Goal: Information Seeking & Learning: Learn about a topic

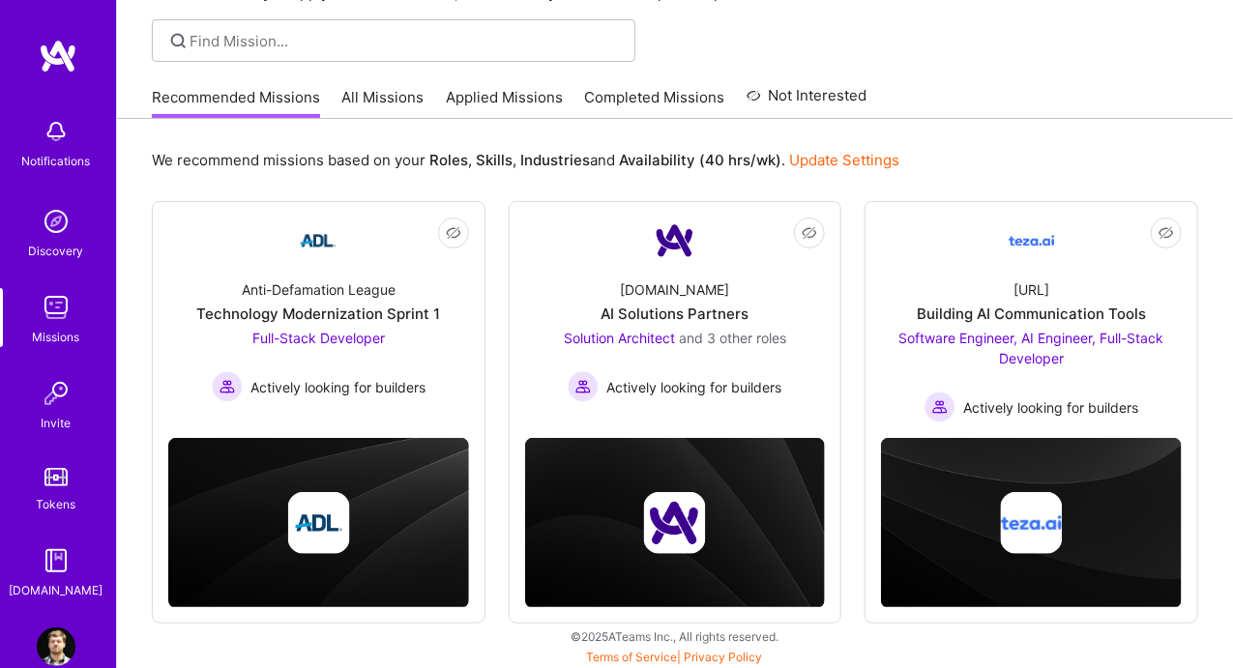
scroll to position [125, 0]
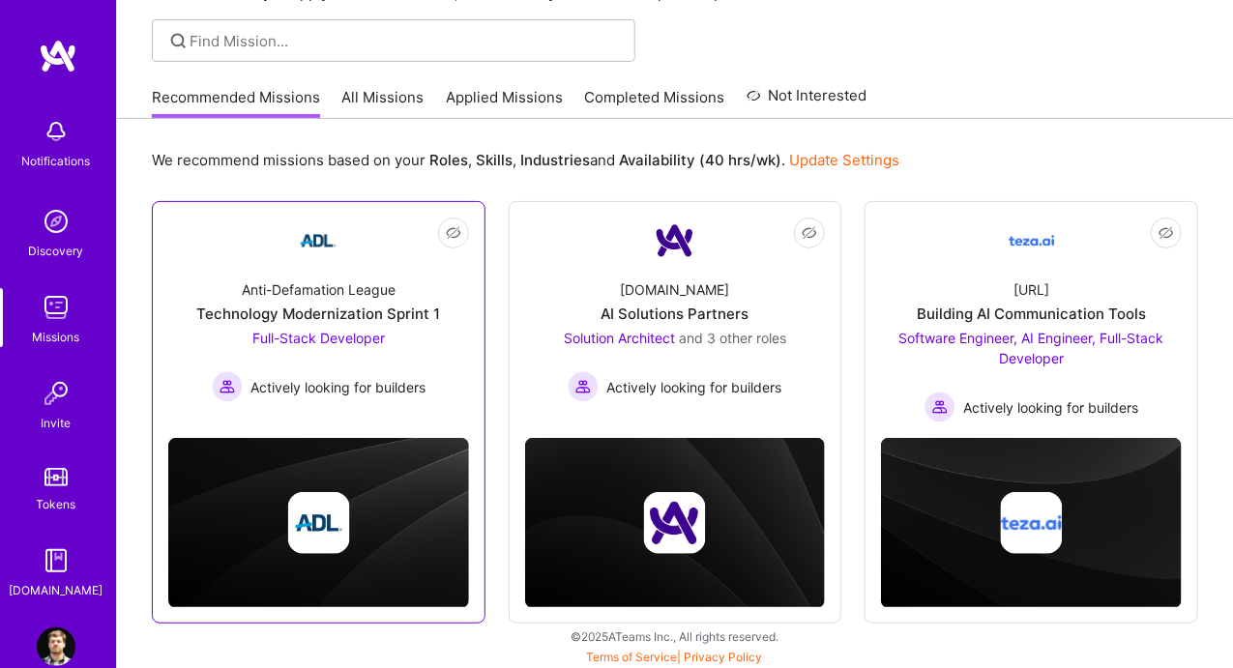
click at [314, 307] on div "Technology Modernization Sprint 1" at bounding box center [318, 314] width 244 height 20
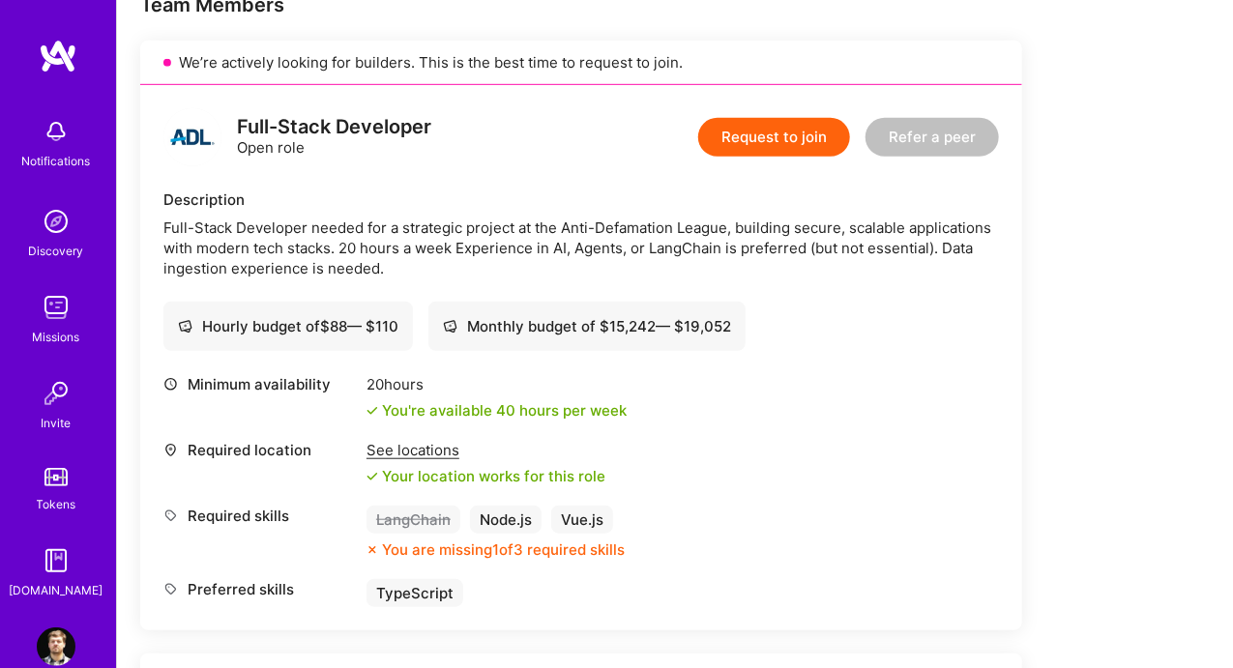
scroll to position [407, 0]
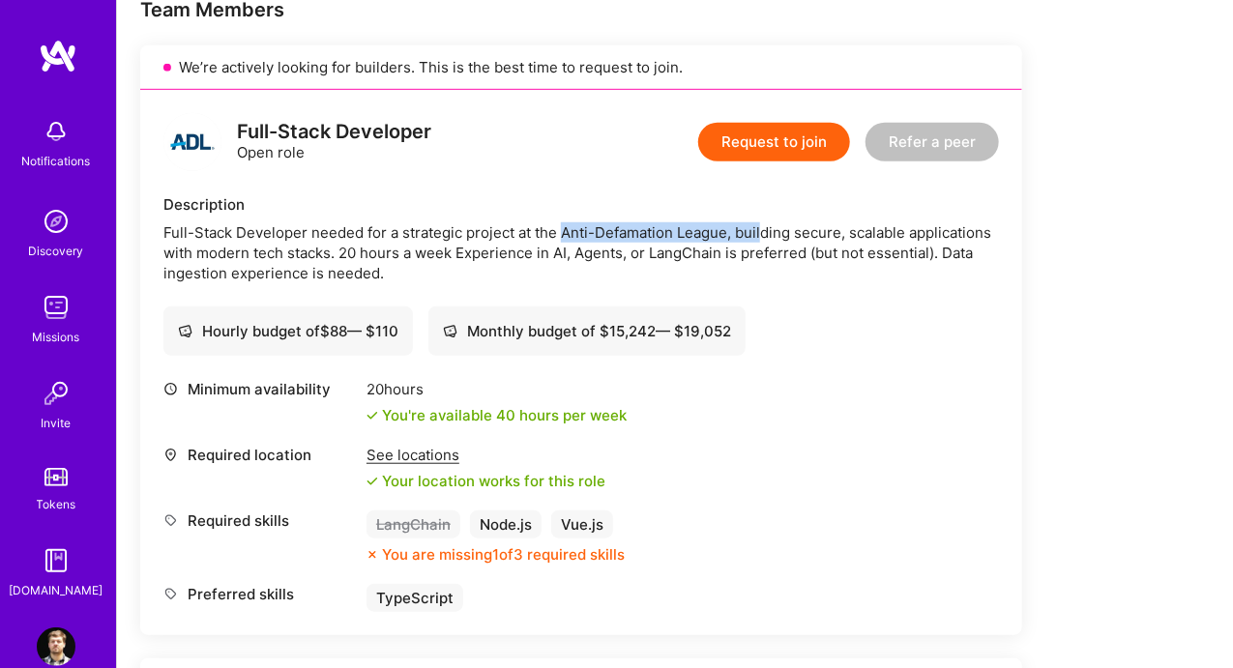
drag, startPoint x: 672, startPoint y: 219, endPoint x: 759, endPoint y: 217, distance: 87.1
click at [759, 217] on div "Description Full-Stack Developer needed for a strategic project at the Anti-Def…" at bounding box center [581, 238] width 836 height 89
click at [803, 235] on div "Full-Stack Developer needed for a strategic project at the Anti-Defamation Leag…" at bounding box center [581, 252] width 836 height 61
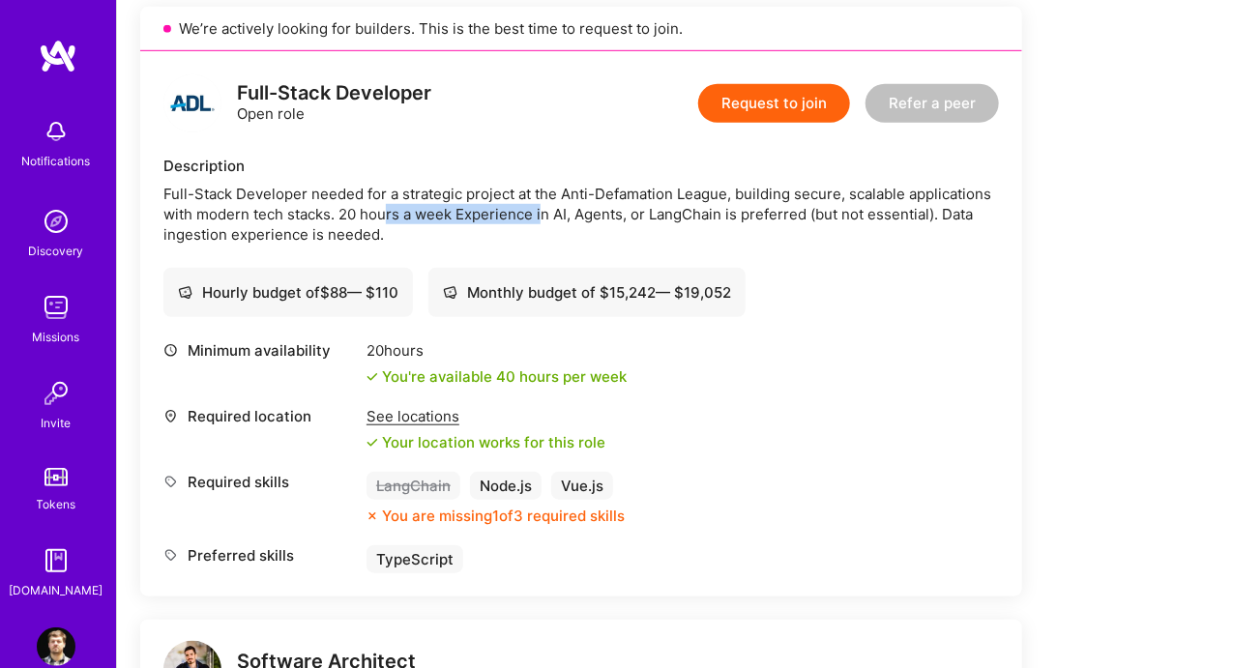
drag, startPoint x: 404, startPoint y: 216, endPoint x: 543, endPoint y: 214, distance: 138.3
click at [543, 214] on div "Full-Stack Developer needed for a strategic project at the Anti-Defamation Leag…" at bounding box center [581, 214] width 836 height 61
click at [662, 196] on div "Full-Stack Developer needed for a strategic project at the Anti-Defamation Leag…" at bounding box center [581, 214] width 836 height 61
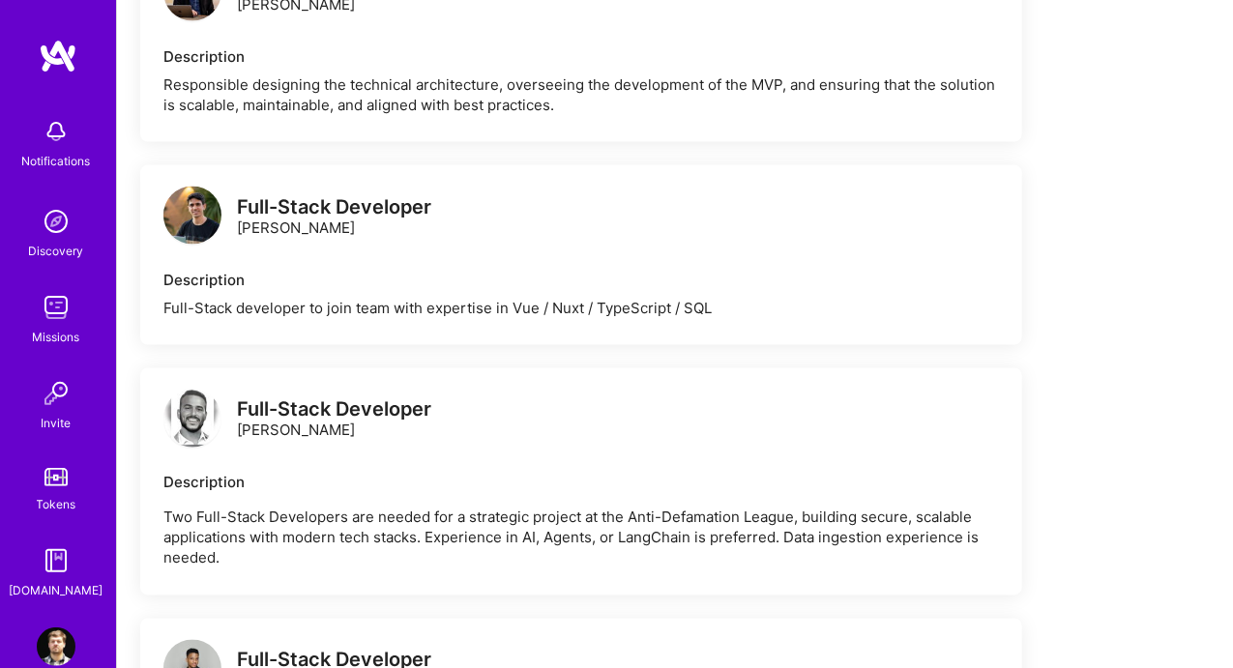
scroll to position [1124, 0]
drag, startPoint x: 429, startPoint y: 287, endPoint x: 540, endPoint y: 279, distance: 110.6
click at [540, 279] on div "Description Full-Stack developer to join team with expertise in Vue / Nuxt / Ty…" at bounding box center [581, 294] width 836 height 48
click at [646, 299] on div "Full-Stack developer to join team with expertise in Vue / Nuxt / TypeScript / S…" at bounding box center [581, 308] width 836 height 20
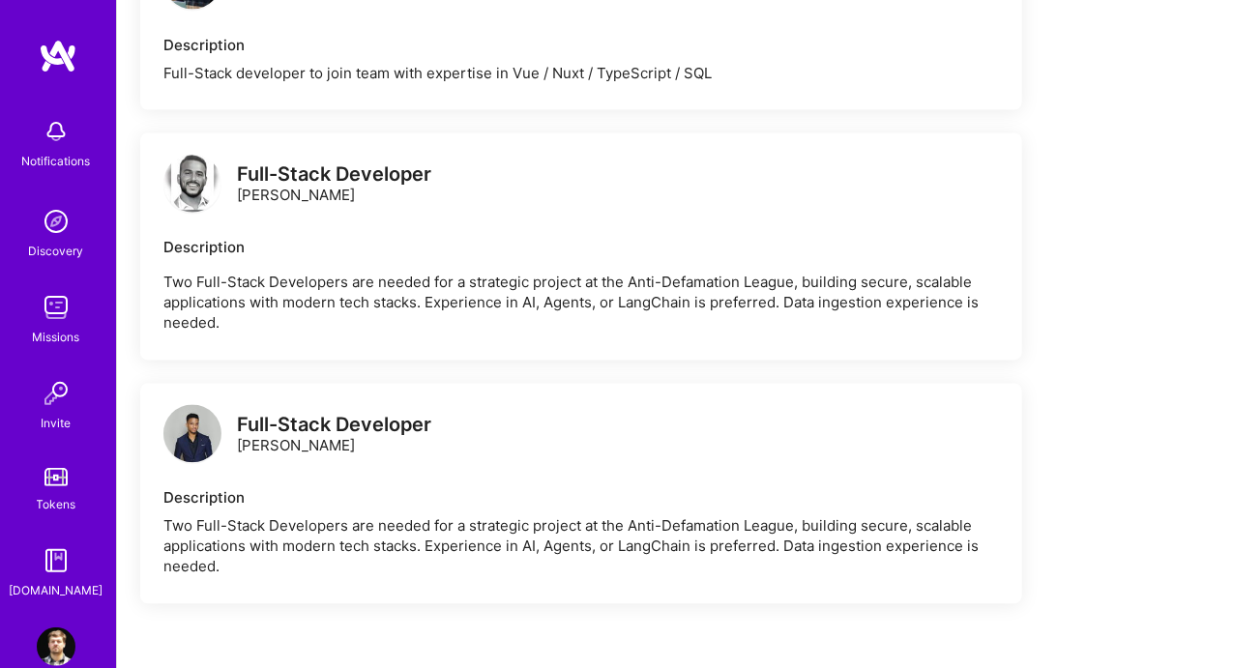
scroll to position [1360, 0]
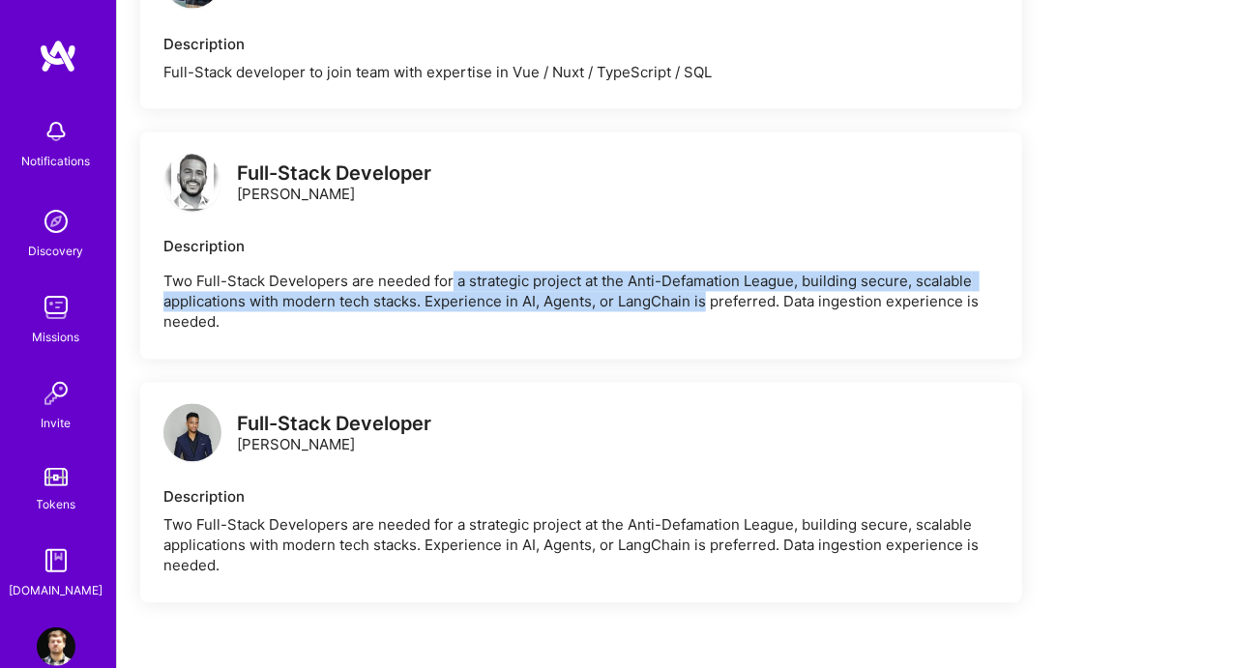
drag, startPoint x: 639, startPoint y: 306, endPoint x: 709, endPoint y: 324, distance: 72.0
click at [709, 324] on p "Two Full-Stack Developers are needed for a strategic project at the Anti-Defama…" at bounding box center [581, 302] width 836 height 61
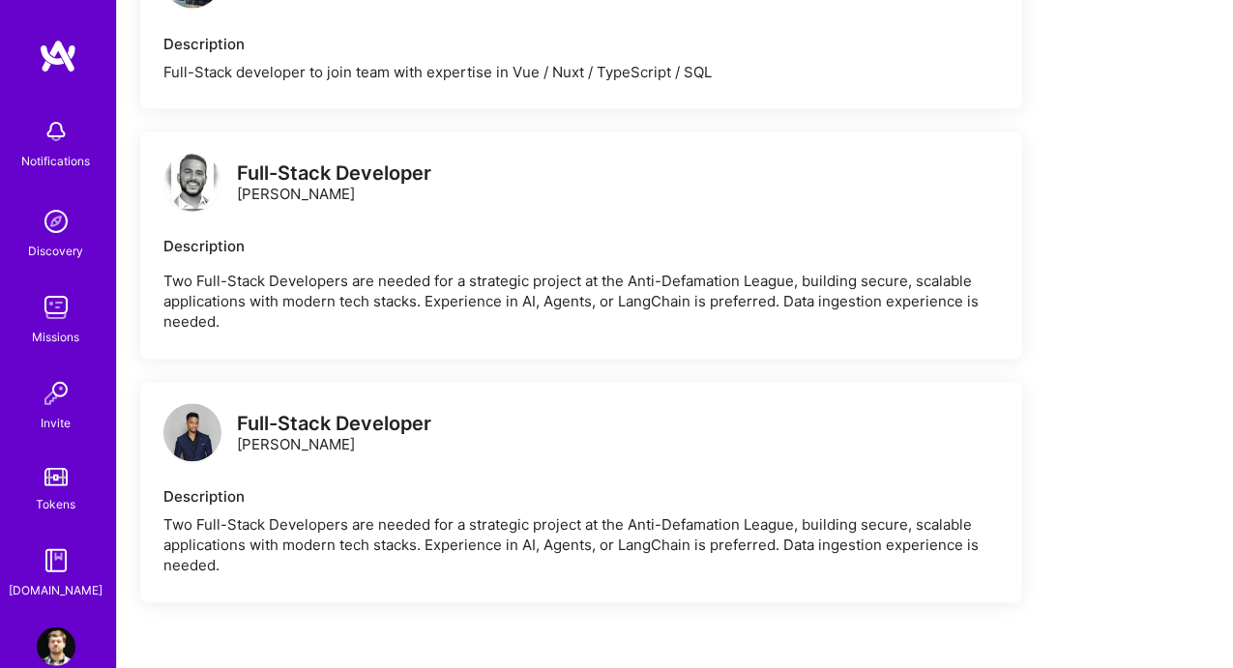
click at [714, 326] on p "Two Full-Stack Developers are needed for a strategic project at the Anti-Defama…" at bounding box center [581, 302] width 836 height 61
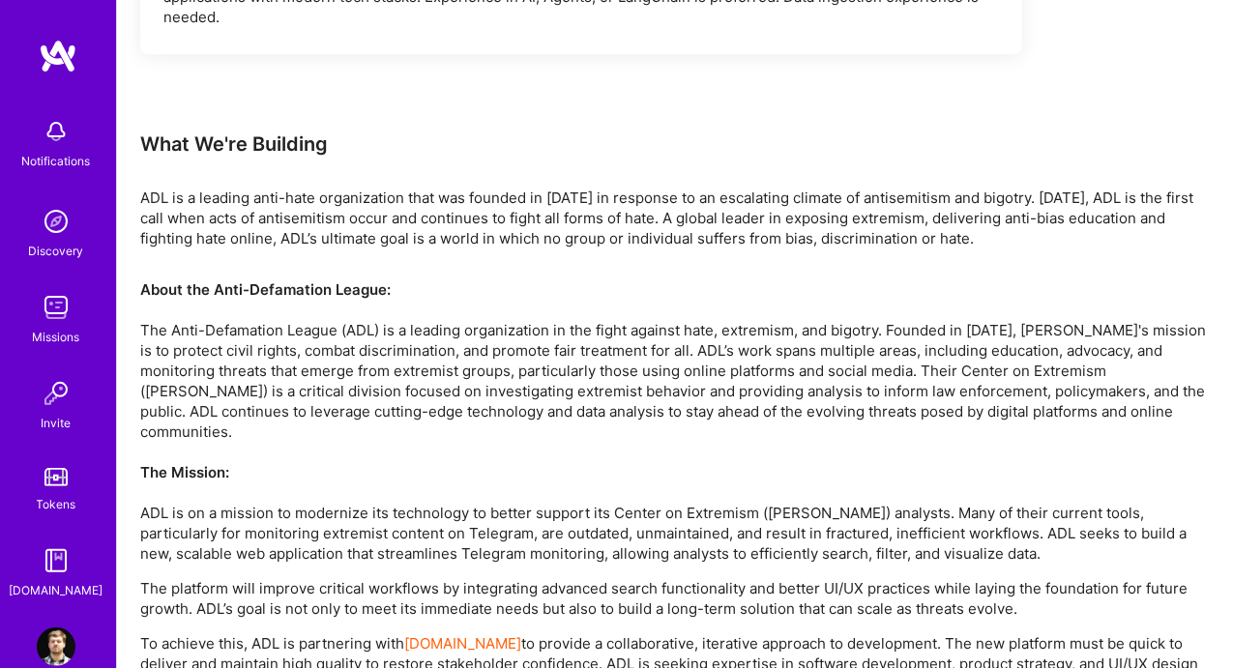
scroll to position [1913, 0]
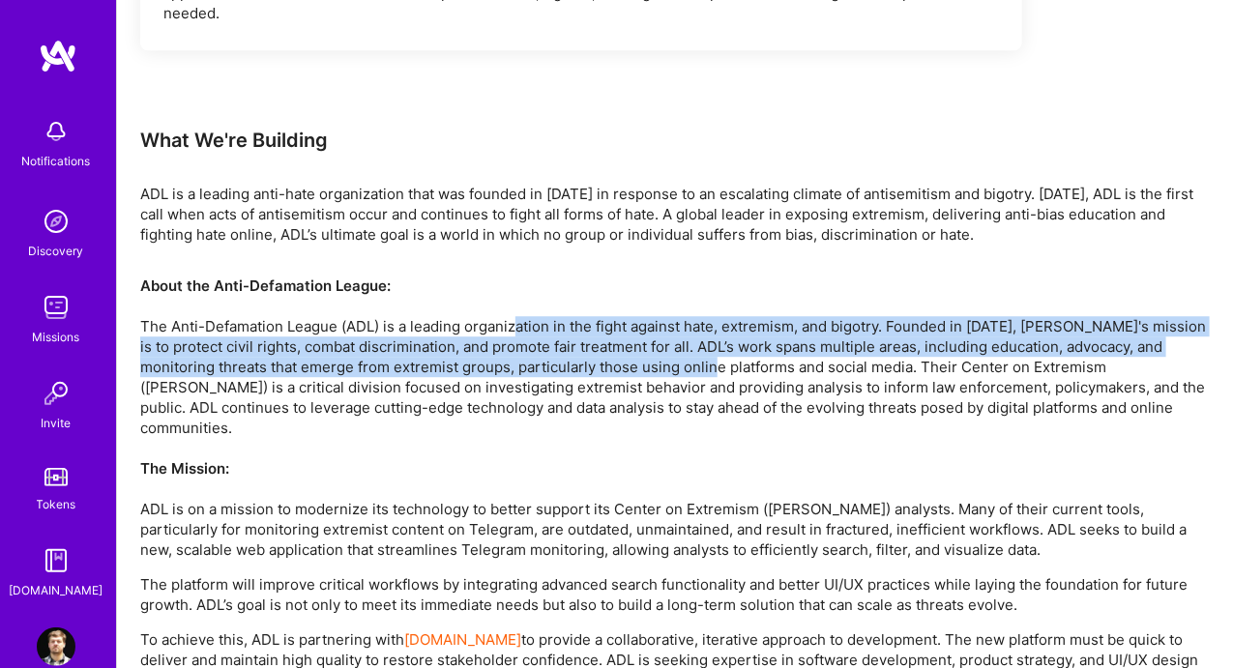
drag, startPoint x: 515, startPoint y: 348, endPoint x: 664, endPoint y: 390, distance: 154.7
click at [664, 390] on p "About the Anti-Defamation League: The Anti-Defamation League (ADL) is a leading…" at bounding box center [675, 418] width 1070 height 284
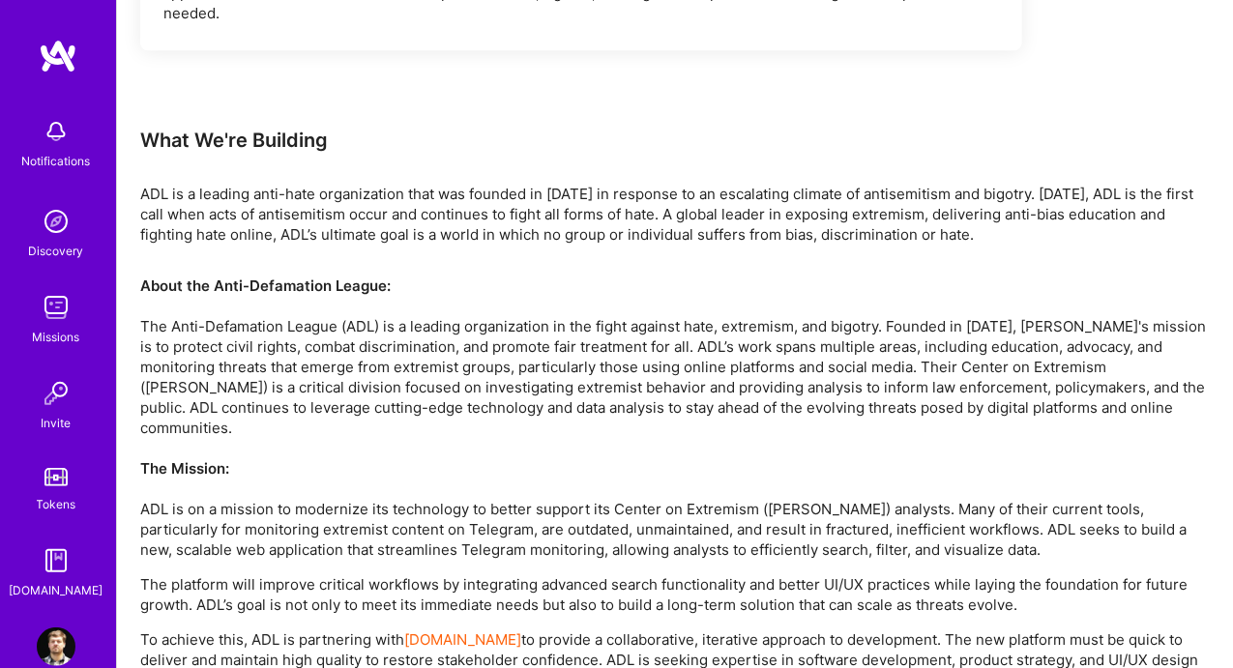
click at [678, 393] on p "About the Anti-Defamation League: The Anti-Defamation League (ADL) is a leading…" at bounding box center [675, 418] width 1070 height 284
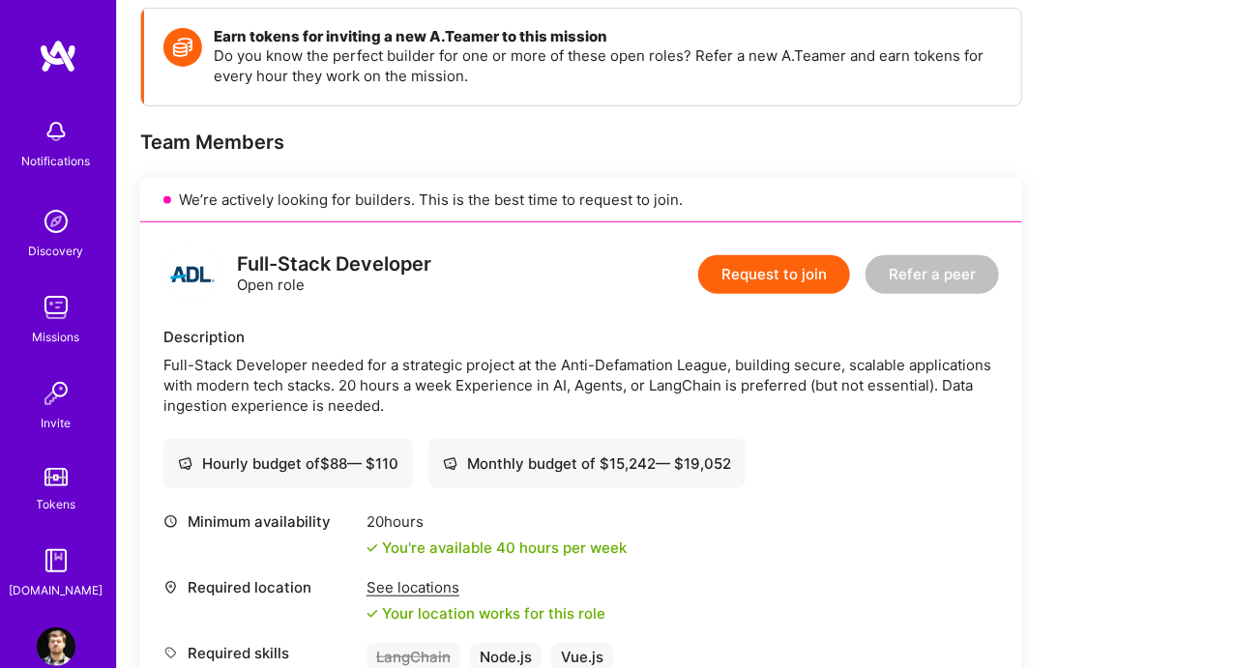
scroll to position [268, 0]
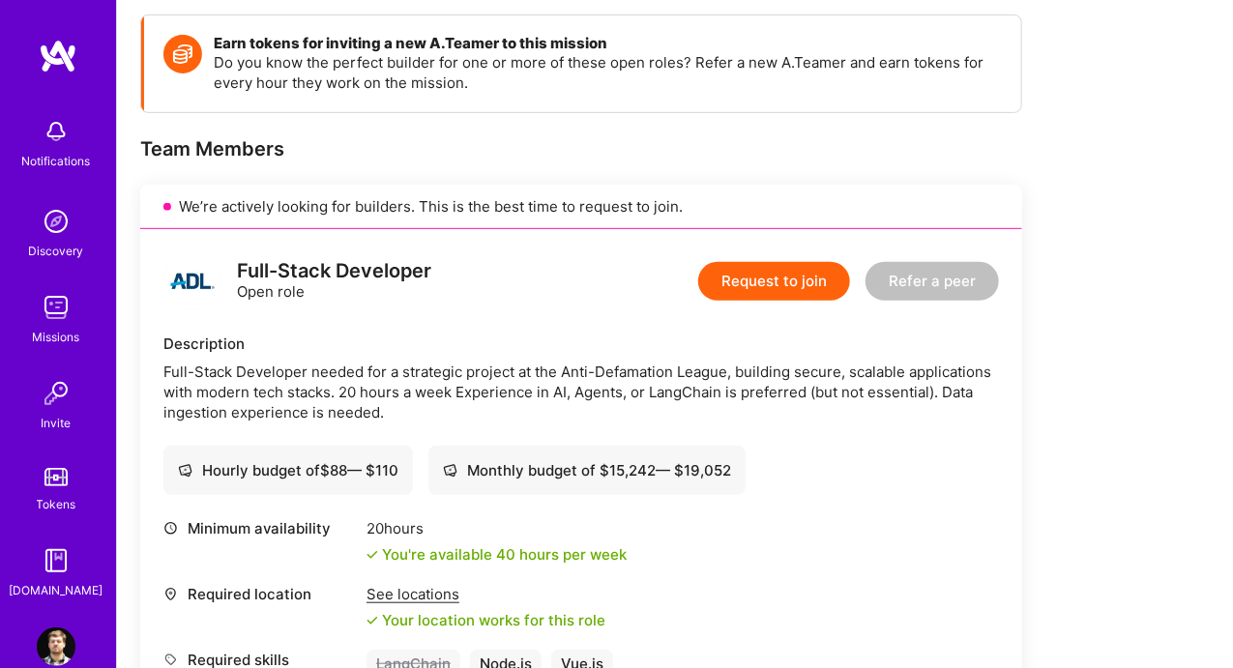
click at [41, 330] on div "Missions" at bounding box center [56, 337] width 47 height 20
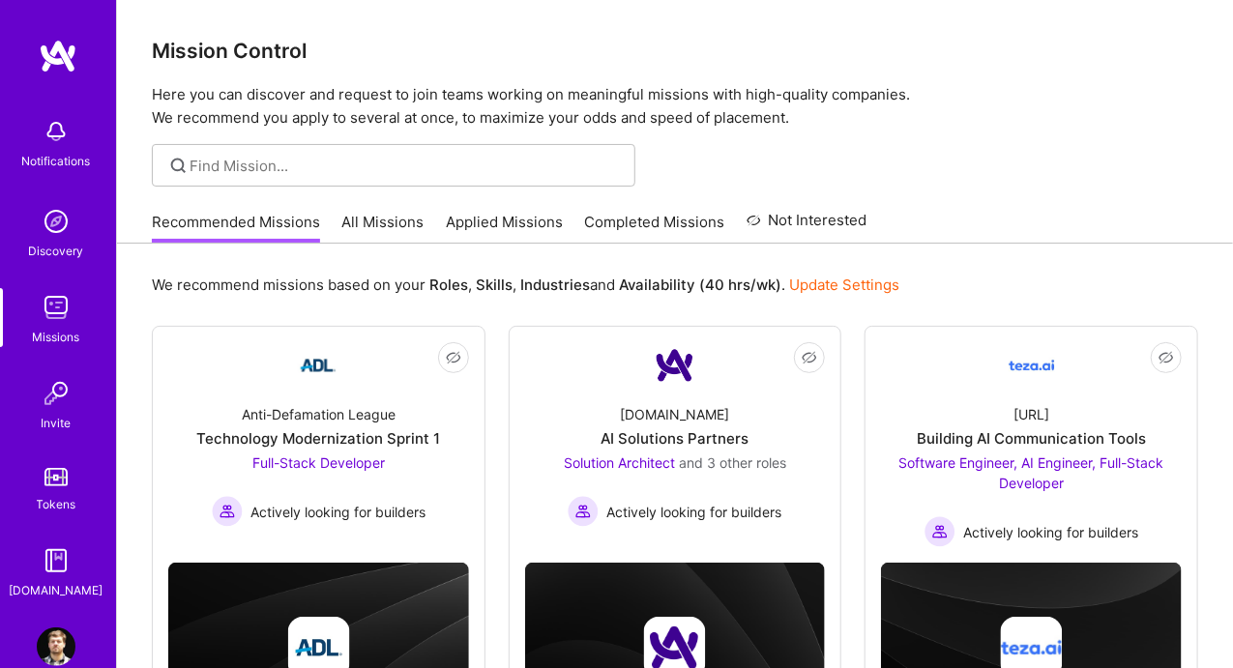
click at [506, 228] on link "Applied Missions" at bounding box center [504, 228] width 117 height 32
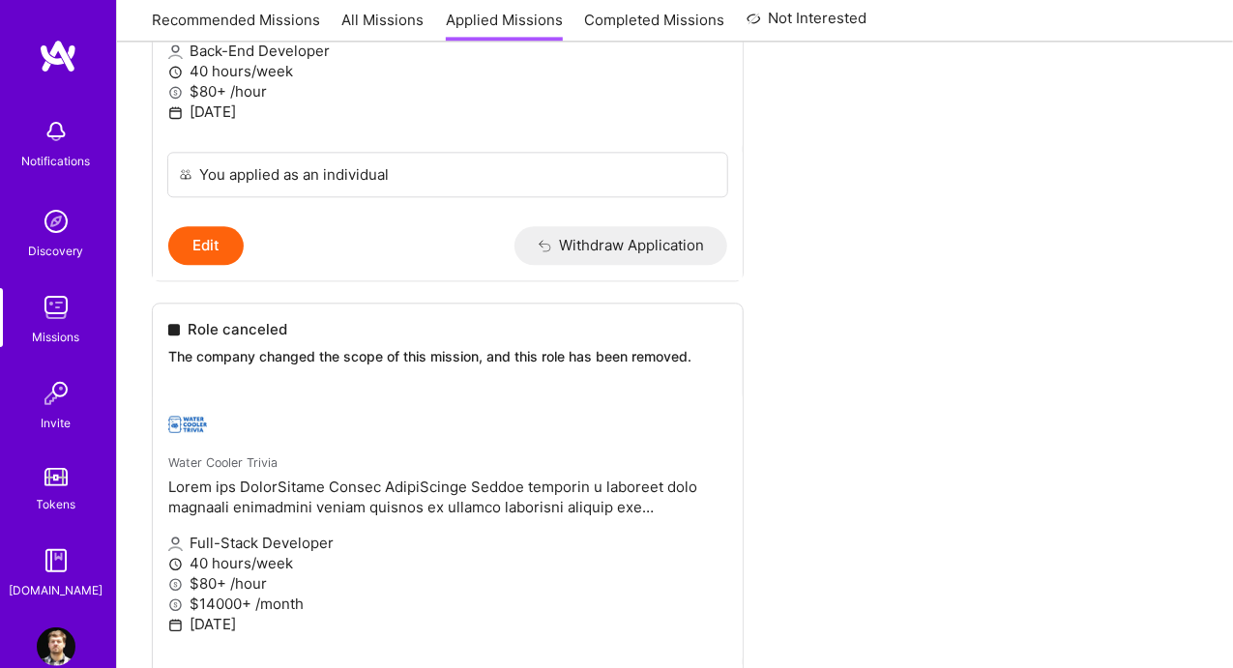
scroll to position [4688, 0]
